Goal: Task Accomplishment & Management: Complete application form

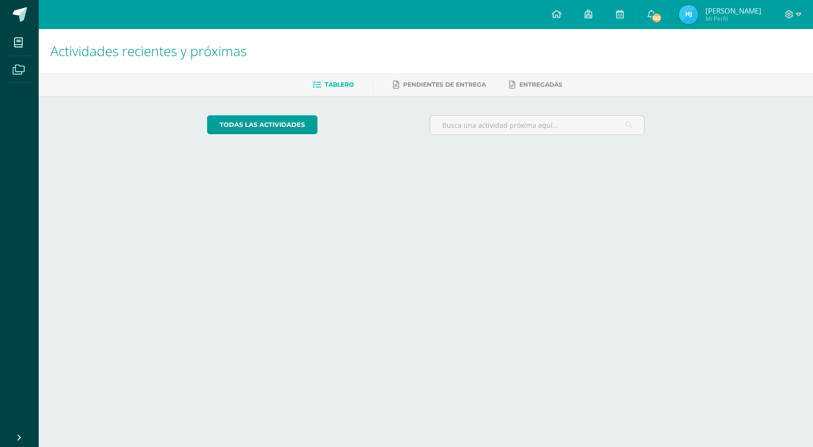
click at [25, 69] on span at bounding box center [19, 69] width 22 height 22
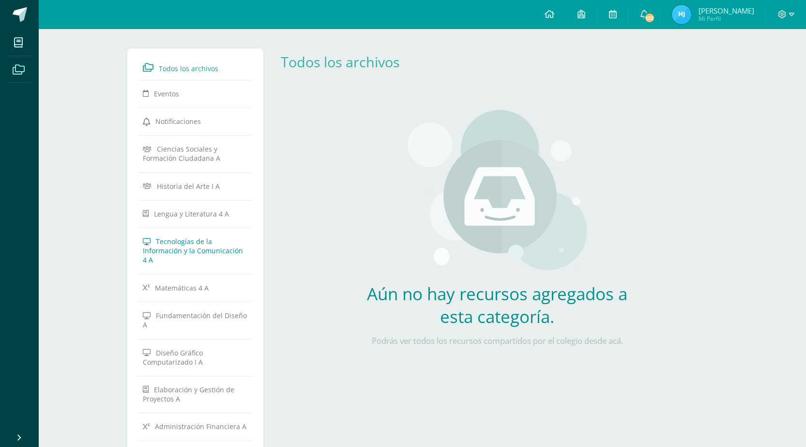
click at [212, 259] on link "Tecnologías de la Información y la Comunicación 4 A" at bounding box center [196, 250] width 106 height 36
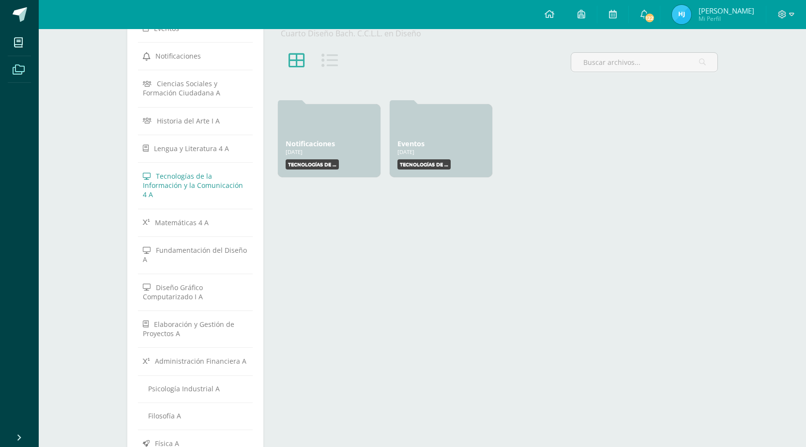
scroll to position [48, 0]
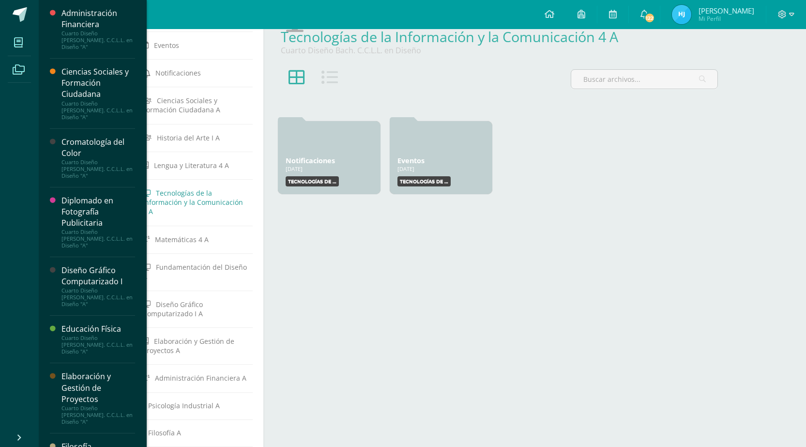
click at [16, 47] on icon at bounding box center [18, 43] width 9 height 10
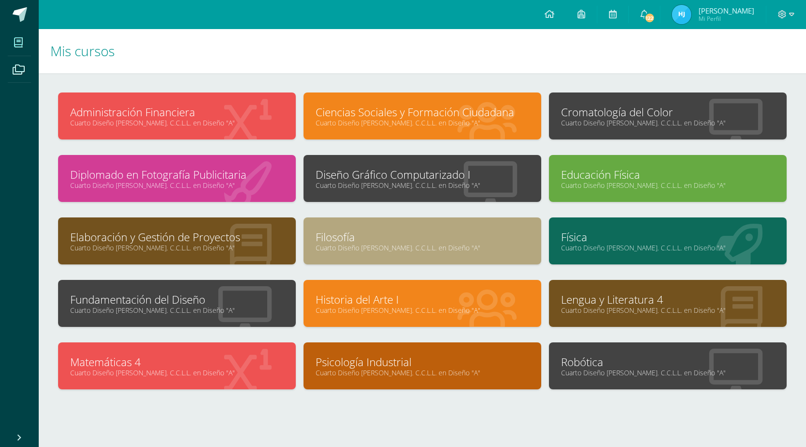
scroll to position [19, 0]
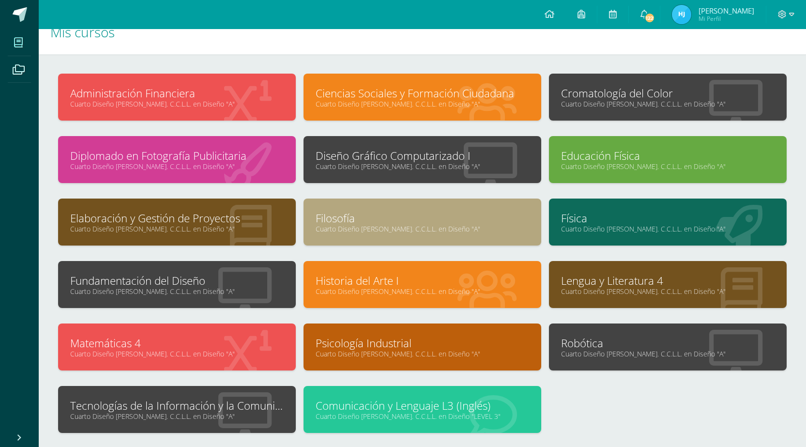
click at [194, 408] on link "Tecnologías de la Información y la Comunicación 4" at bounding box center [177, 405] width 214 height 15
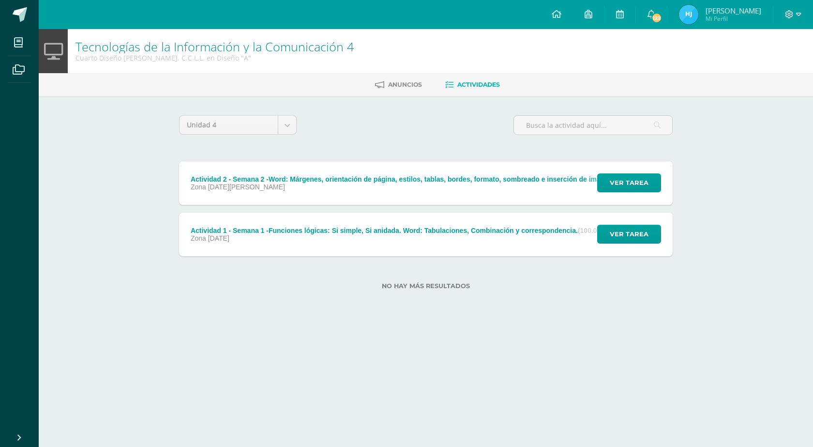
click at [391, 196] on div "Actividad 2 - Semana 2 -Word: Márgenes, orientación de página, estilos, tablas,…" at bounding box center [422, 183] width 486 height 44
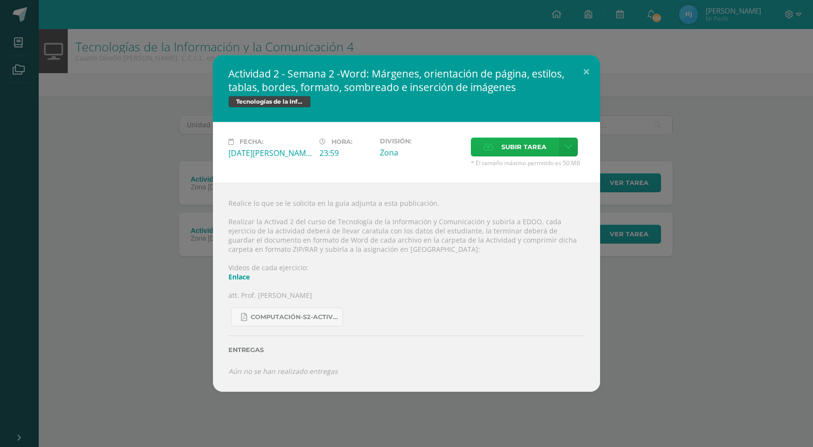
click at [523, 144] on span "Subir tarea" at bounding box center [524, 147] width 45 height 18
click at [0, 0] on input "Subir tarea" at bounding box center [0, 0] width 0 height 0
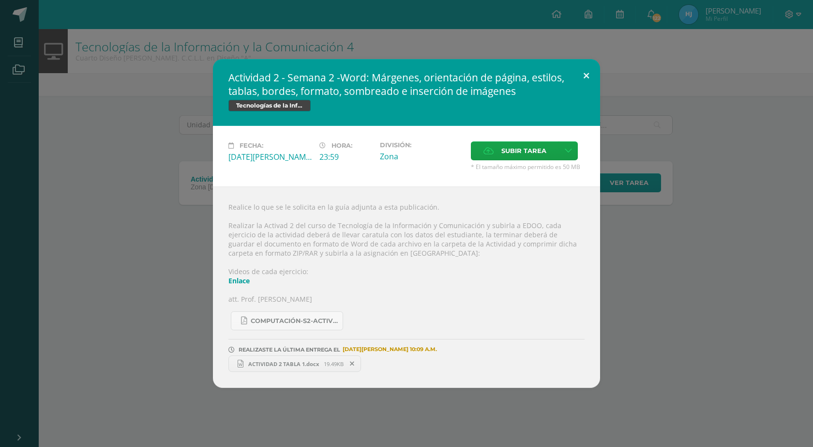
click at [581, 82] on button at bounding box center [587, 75] width 28 height 33
